Goal: Obtain resource: Download file/media

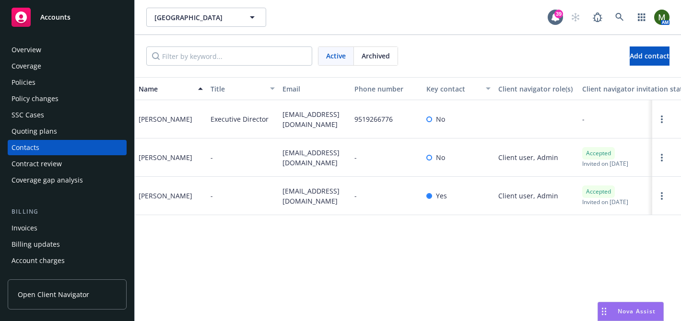
click at [59, 80] on div "Policies" at bounding box center [67, 82] width 111 height 15
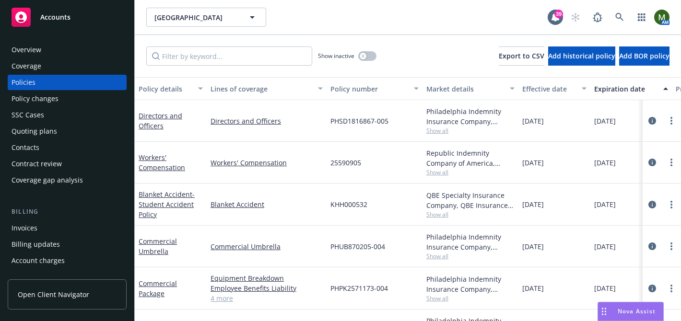
scroll to position [30, 0]
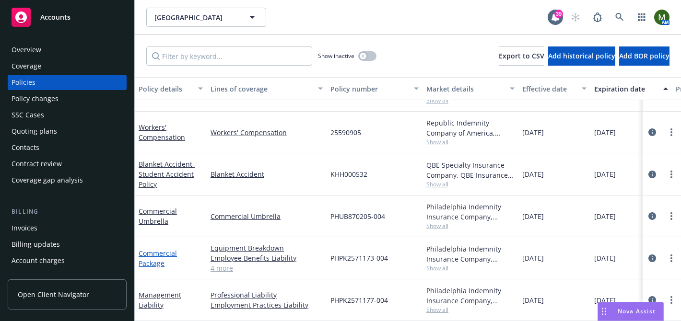
click at [151, 256] on link "Commercial Package" at bounding box center [158, 258] width 38 height 19
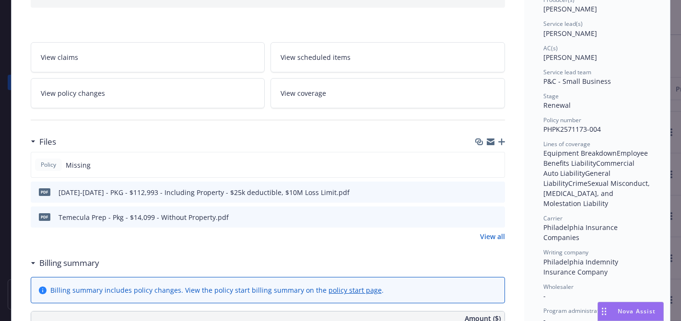
scroll to position [133, 0]
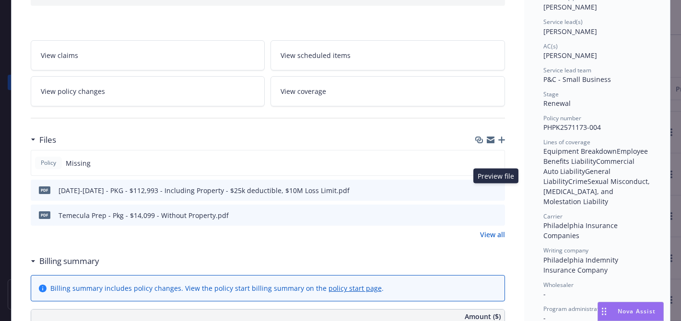
click at [498, 191] on icon "preview file" at bounding box center [495, 189] width 9 height 7
click at [481, 188] on icon "download file" at bounding box center [480, 190] width 8 height 8
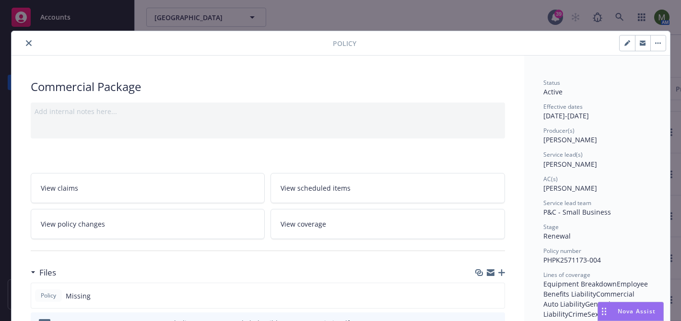
click at [28, 44] on icon "close" at bounding box center [29, 43] width 6 height 6
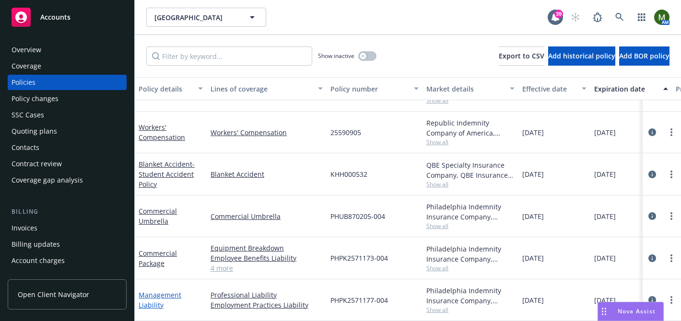
click at [153, 294] on link "Management Liability" at bounding box center [160, 300] width 43 height 19
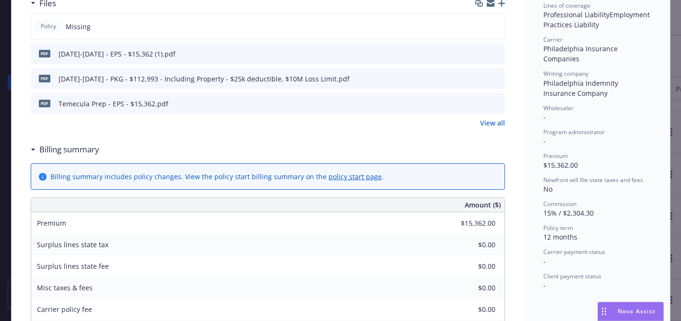
scroll to position [257, 0]
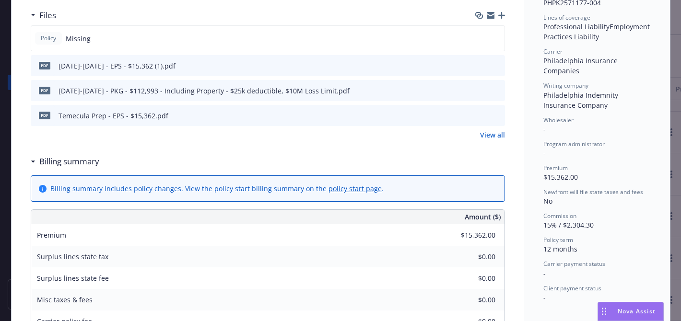
click at [478, 67] on icon "download file" at bounding box center [480, 65] width 8 height 8
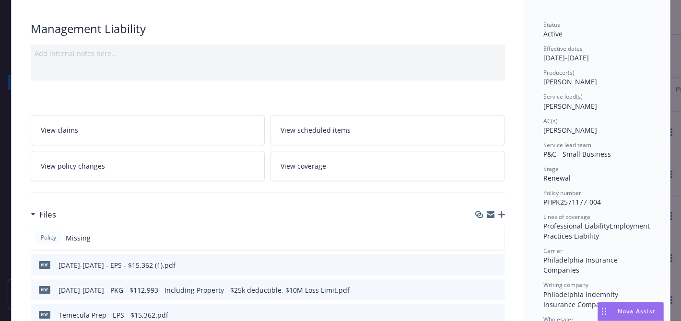
scroll to position [0, 0]
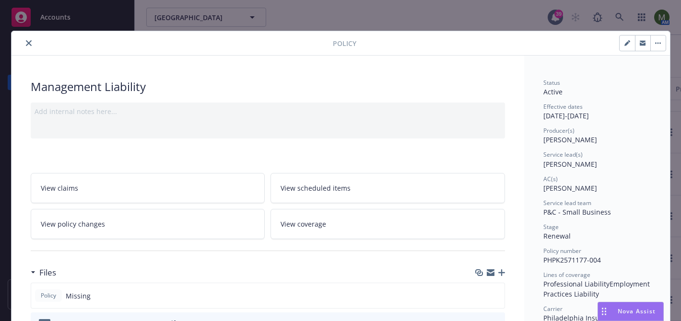
click at [30, 40] on button "close" at bounding box center [29, 43] width 12 height 12
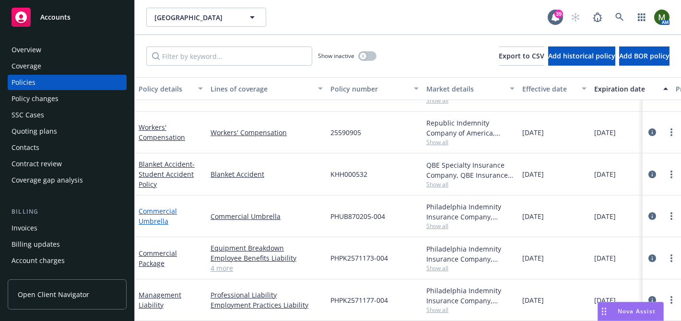
click at [168, 210] on link "Commercial Umbrella" at bounding box center [158, 216] width 38 height 19
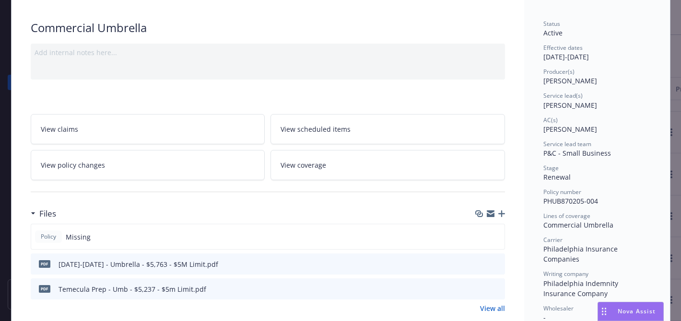
scroll to position [66, 0]
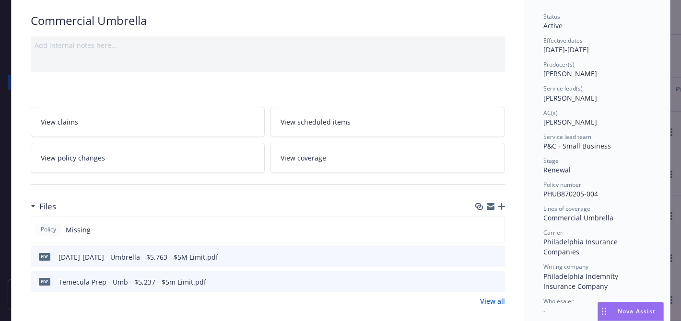
click at [481, 258] on icon "download file" at bounding box center [480, 257] width 8 height 8
